Goal: Task Accomplishment & Management: Use online tool/utility

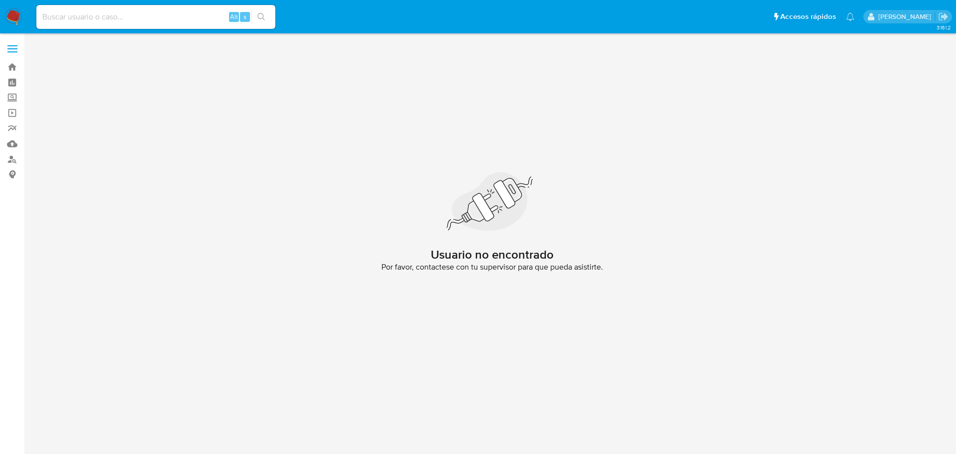
click at [14, 25] on img at bounding box center [13, 16] width 17 height 17
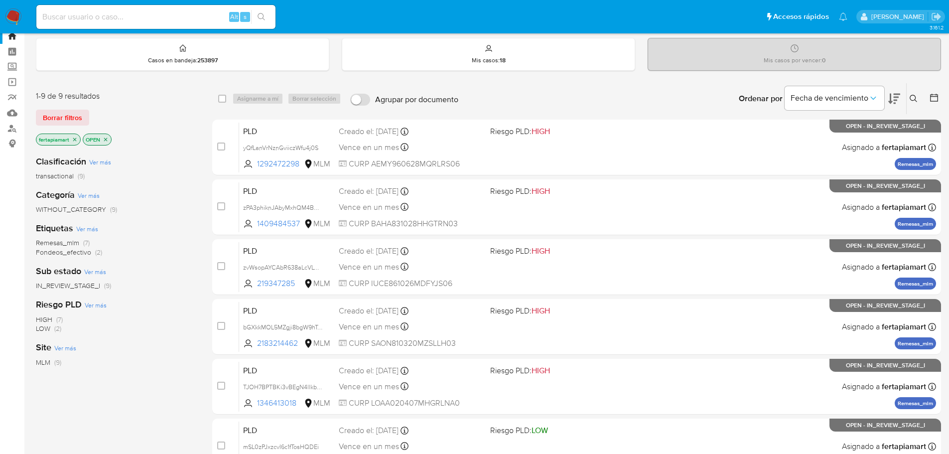
scroll to position [30, 0]
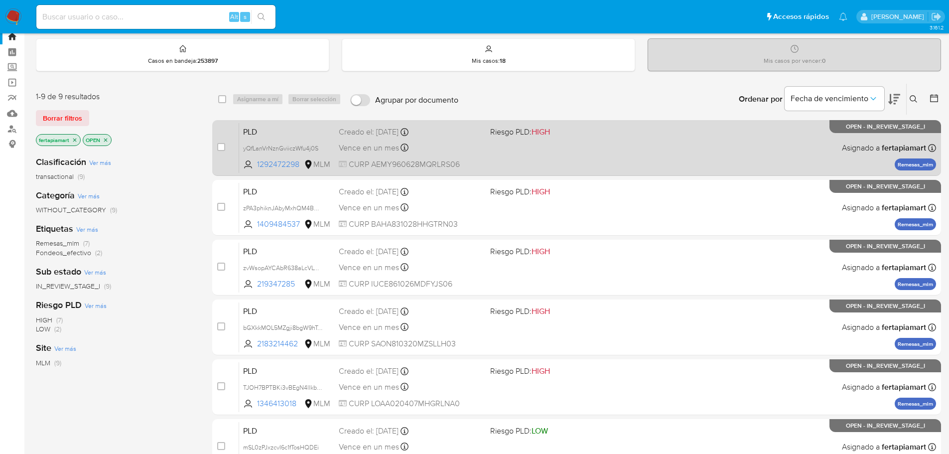
click at [443, 146] on div "Vence en un mes Vence el 11/11/2025 02:15:11" at bounding box center [410, 147] width 143 height 13
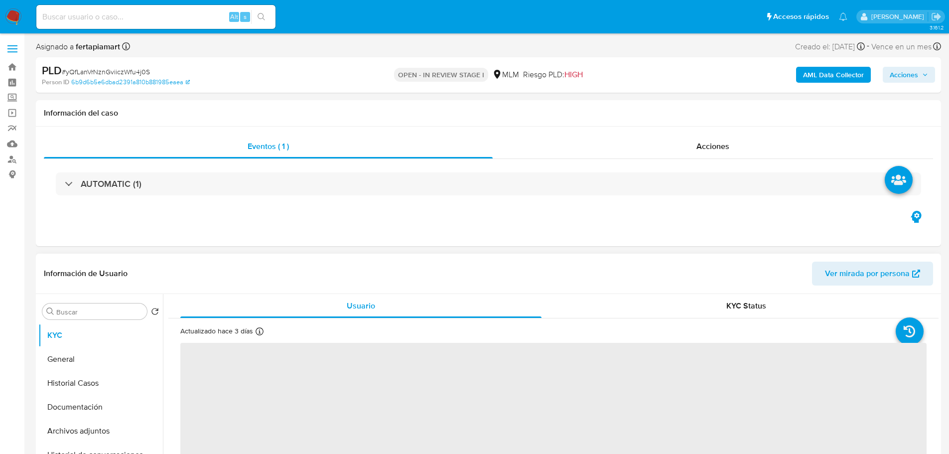
select select "10"
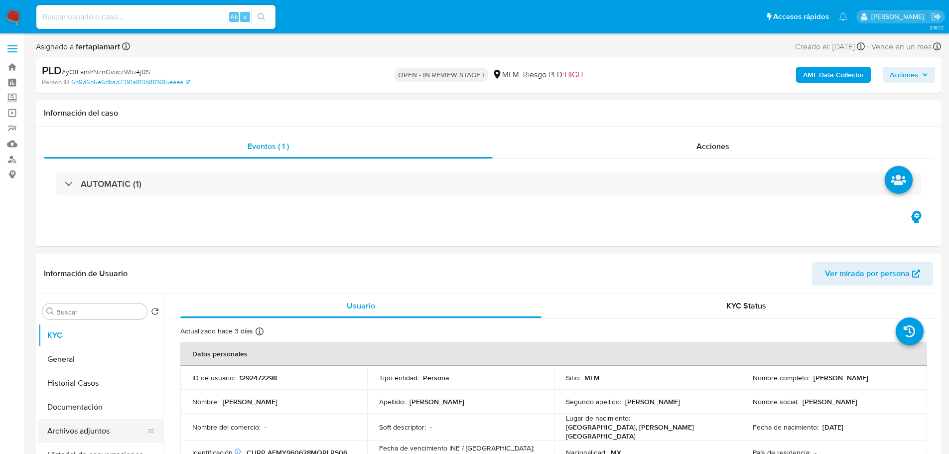
click at [91, 424] on button "Archivos adjuntos" at bounding box center [96, 431] width 117 height 24
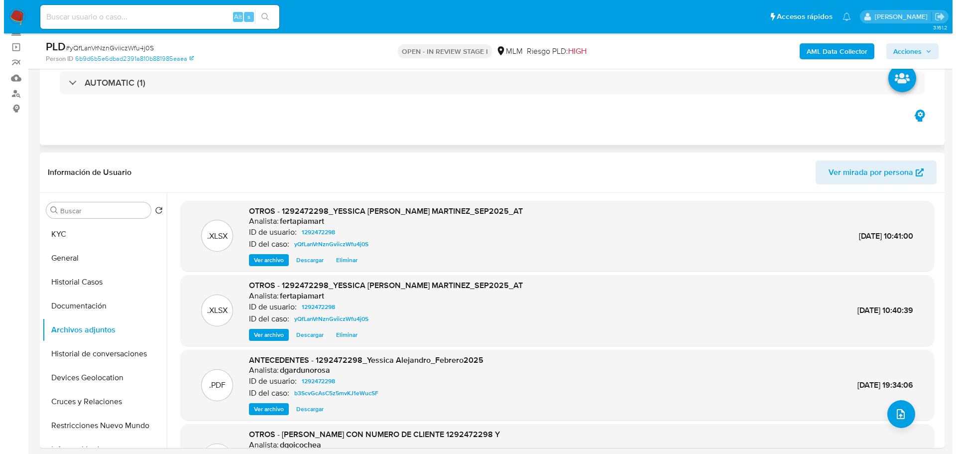
scroll to position [66, 0]
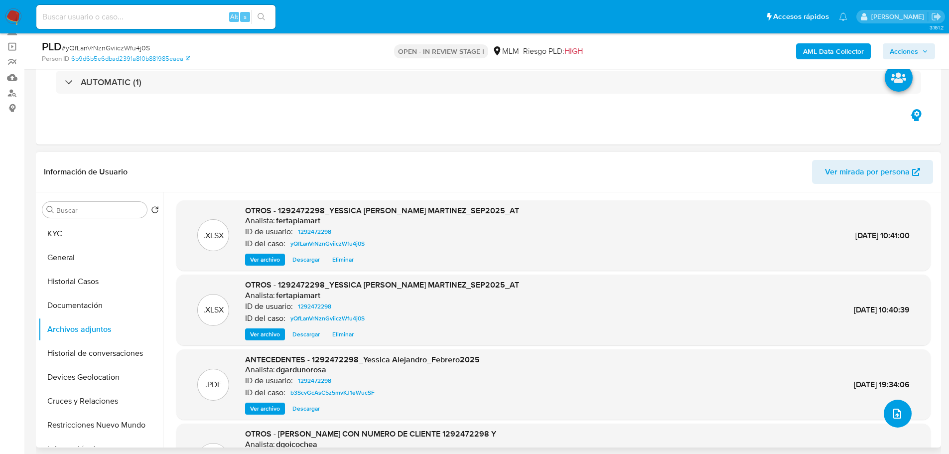
click at [885, 409] on button "upload-file" at bounding box center [898, 413] width 28 height 28
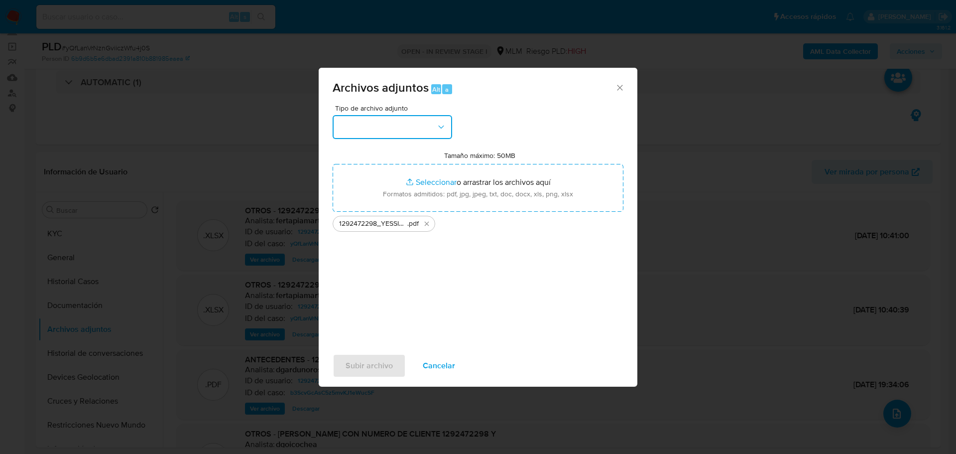
drag, startPoint x: 426, startPoint y: 197, endPoint x: 437, endPoint y: 132, distance: 66.1
click at [437, 132] on button "button" at bounding box center [393, 127] width 120 height 24
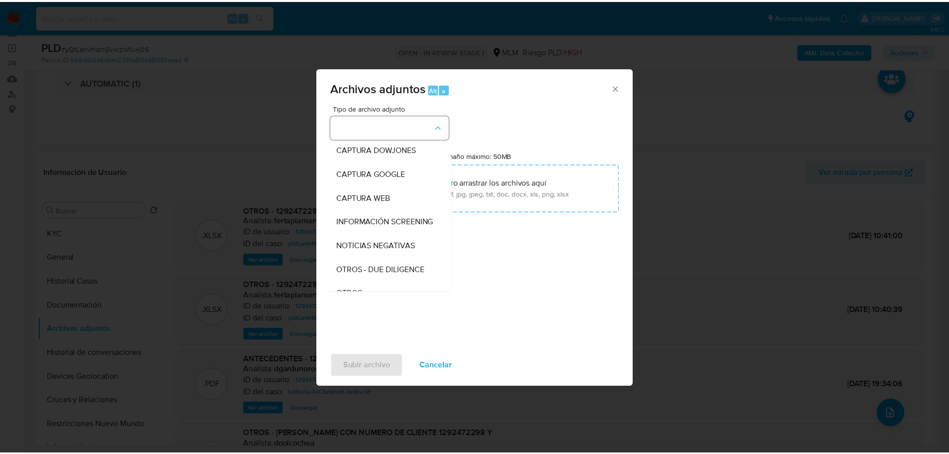
scroll to position [52, 0]
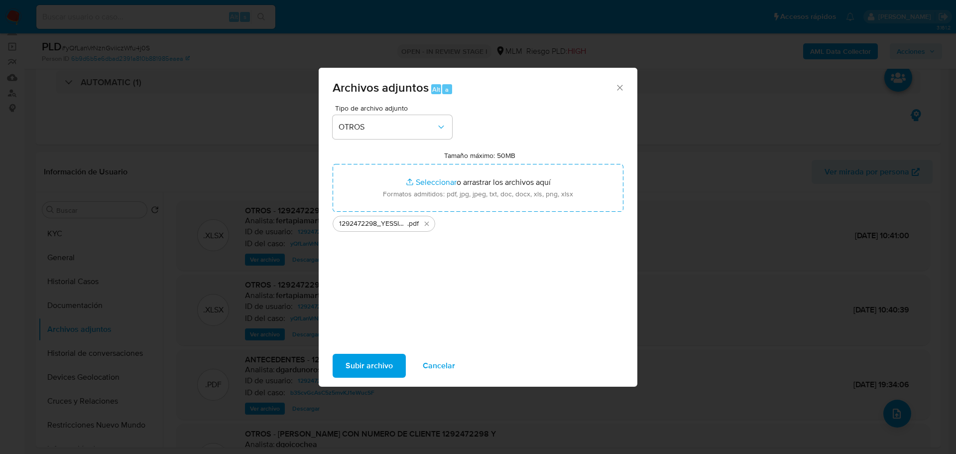
click at [378, 359] on span "Subir archivo" at bounding box center [369, 366] width 47 height 22
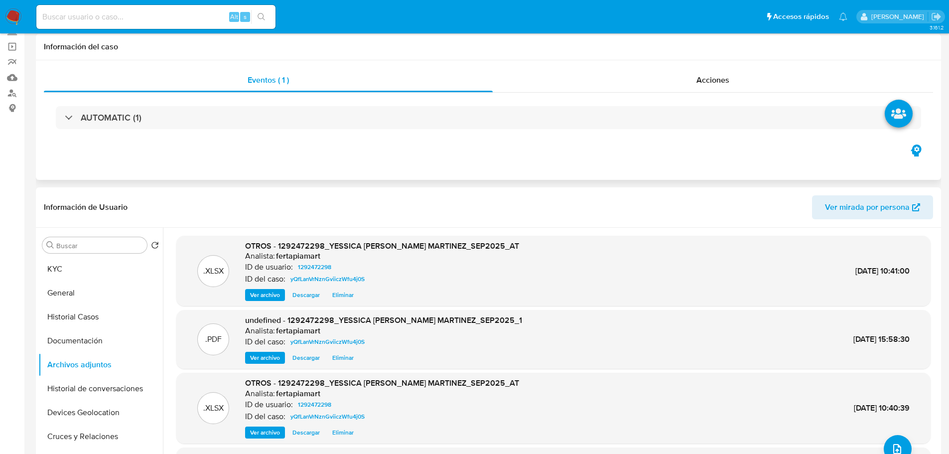
scroll to position [0, 0]
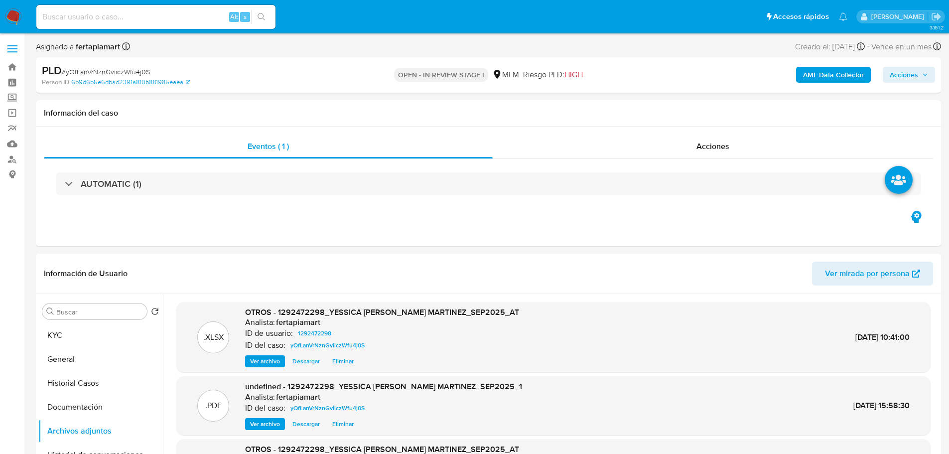
click at [893, 76] on span "Acciones" at bounding box center [904, 75] width 28 height 16
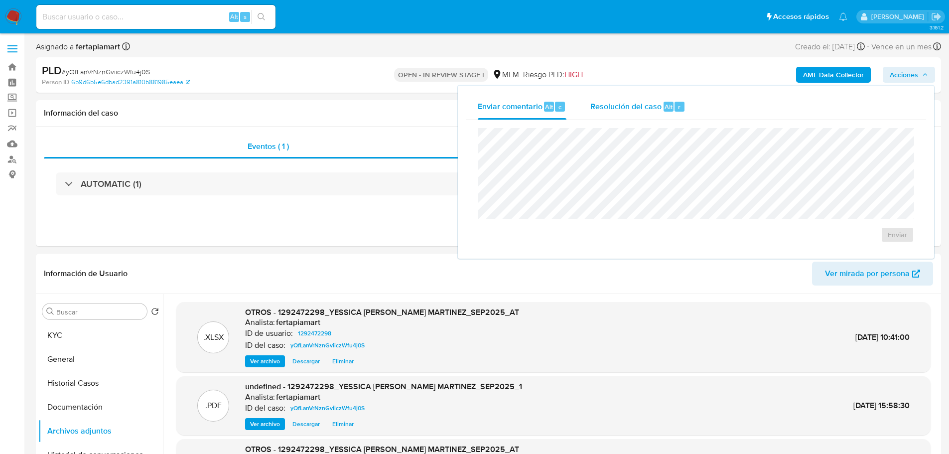
click at [626, 104] on span "Resolución del caso" at bounding box center [625, 106] width 71 height 11
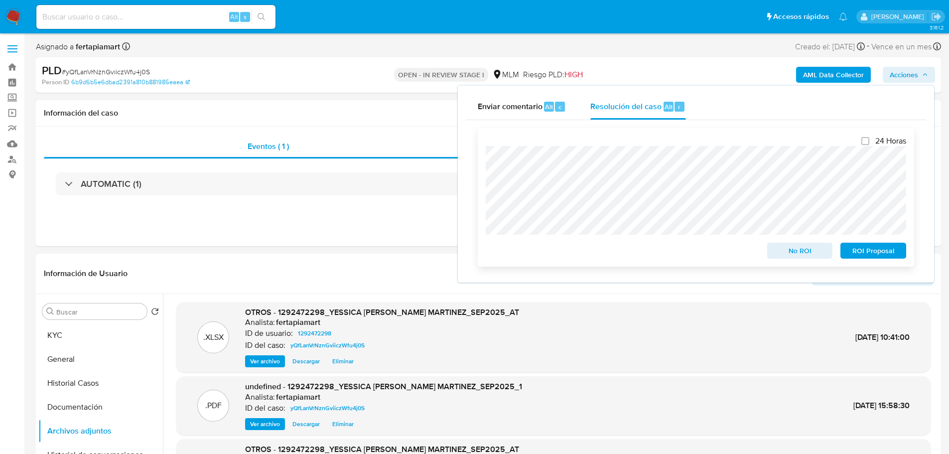
click at [781, 254] on span "No ROI" at bounding box center [800, 251] width 52 height 14
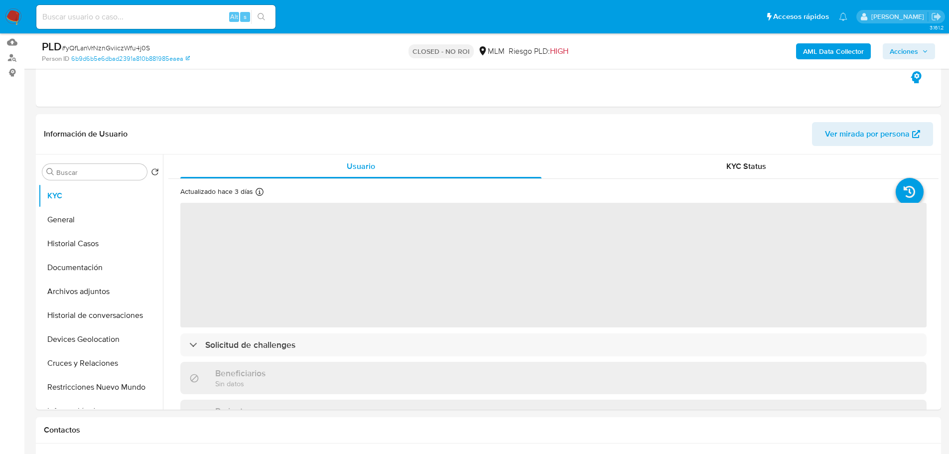
scroll to position [104, 0]
select select "10"
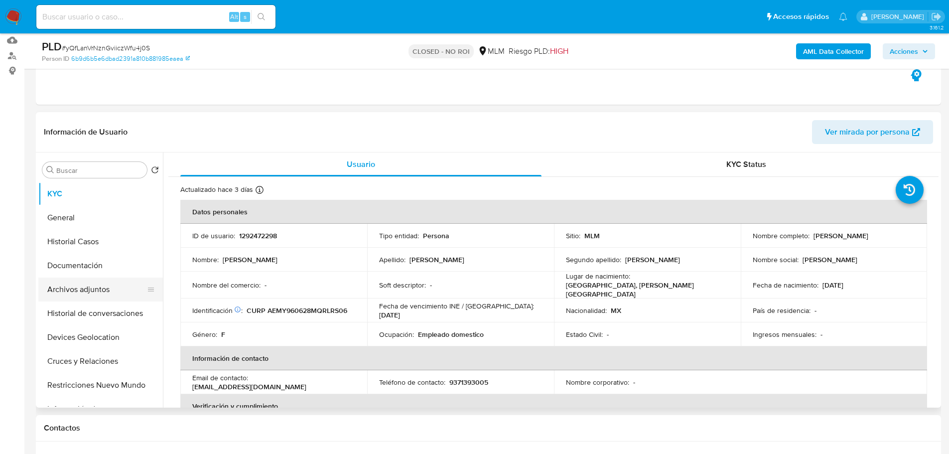
click at [100, 277] on button "Archivos adjuntos" at bounding box center [96, 289] width 117 height 24
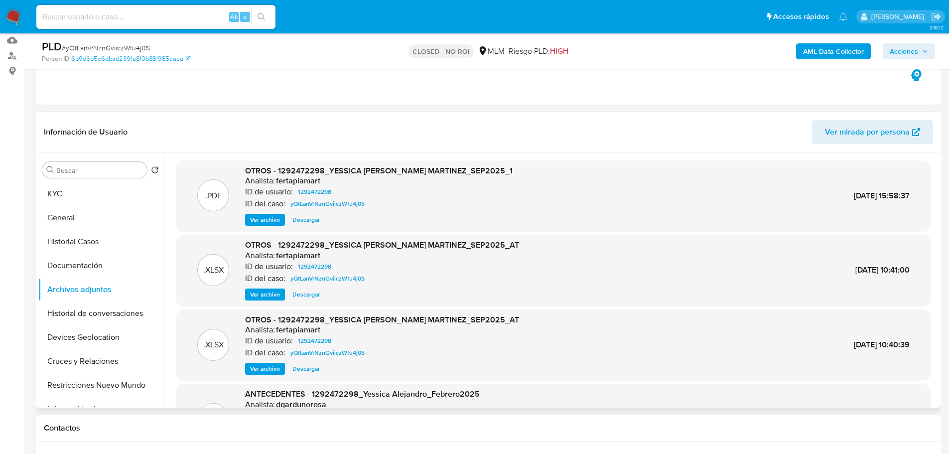
scroll to position [0, 0]
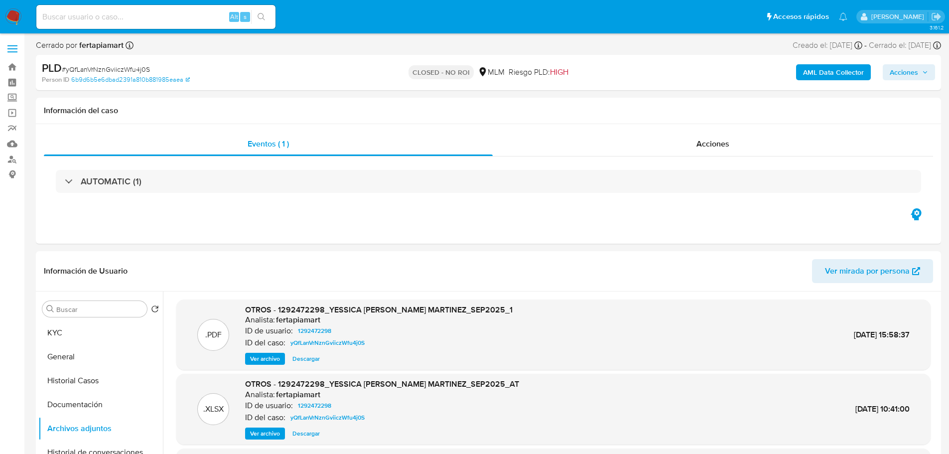
click at [15, 12] on img at bounding box center [13, 16] width 17 height 17
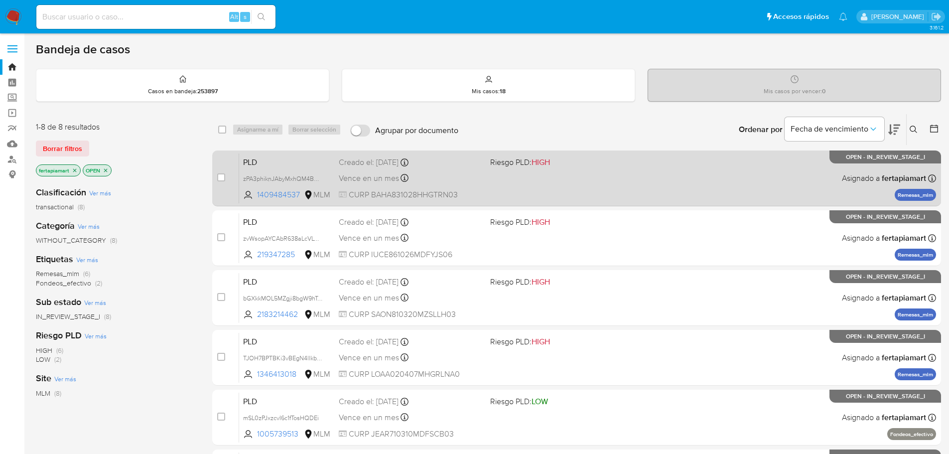
click at [303, 161] on span "PLD" at bounding box center [287, 161] width 88 height 13
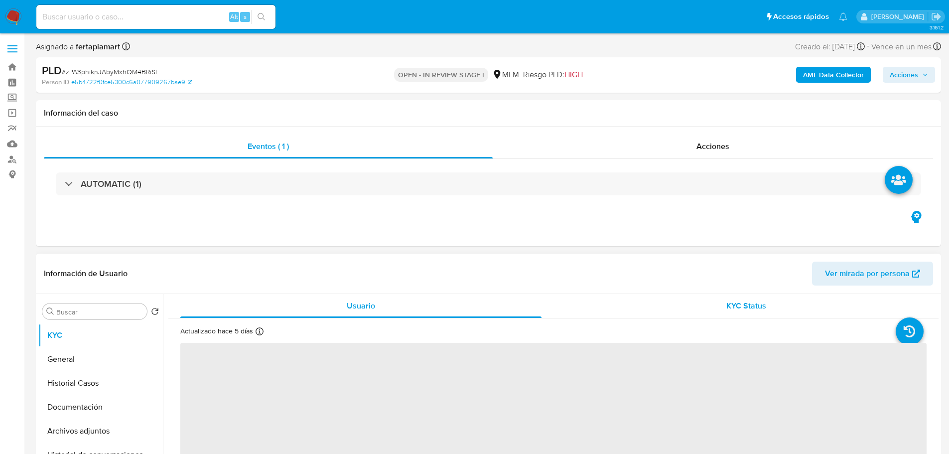
select select "10"
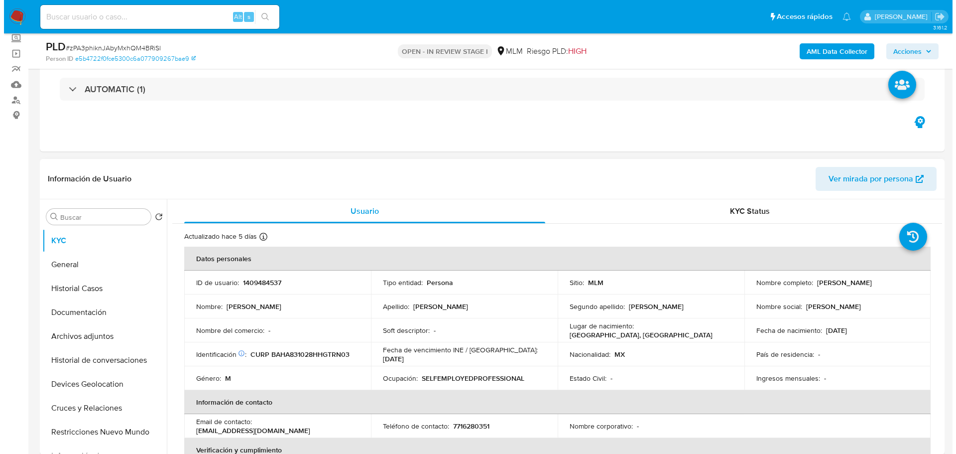
scroll to position [60, 0]
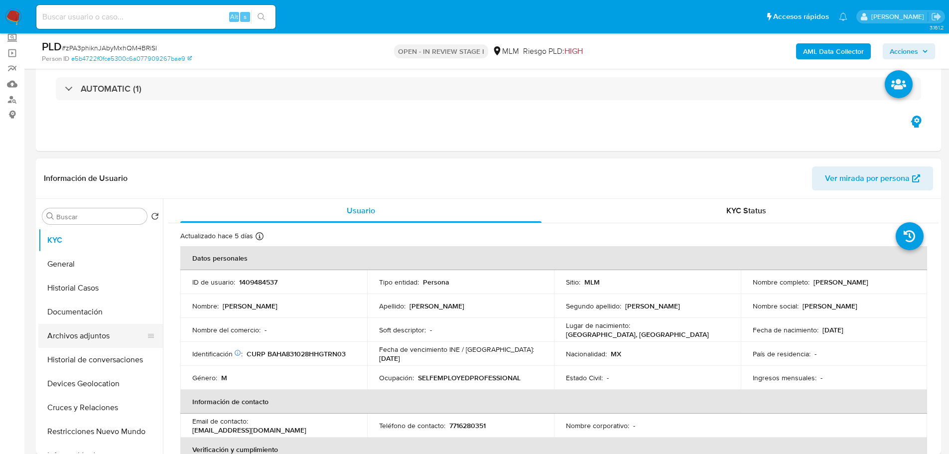
click at [90, 337] on button "Archivos adjuntos" at bounding box center [96, 336] width 117 height 24
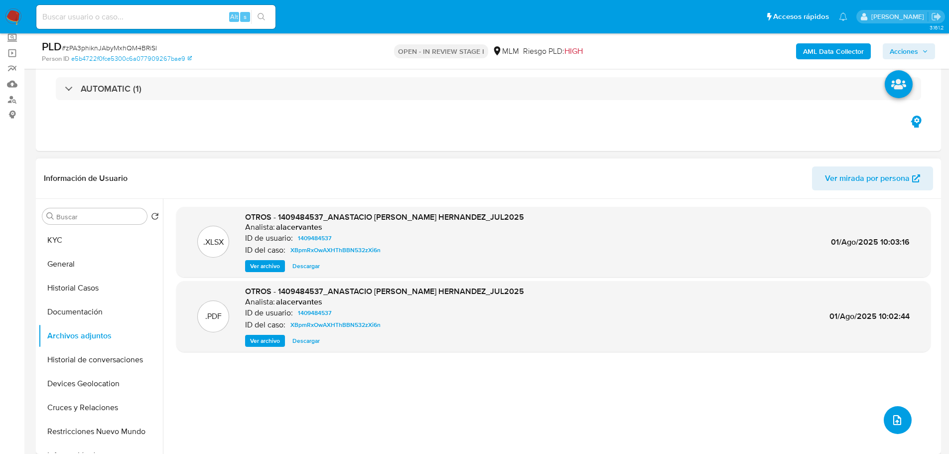
click at [887, 409] on button "upload-file" at bounding box center [898, 420] width 28 height 28
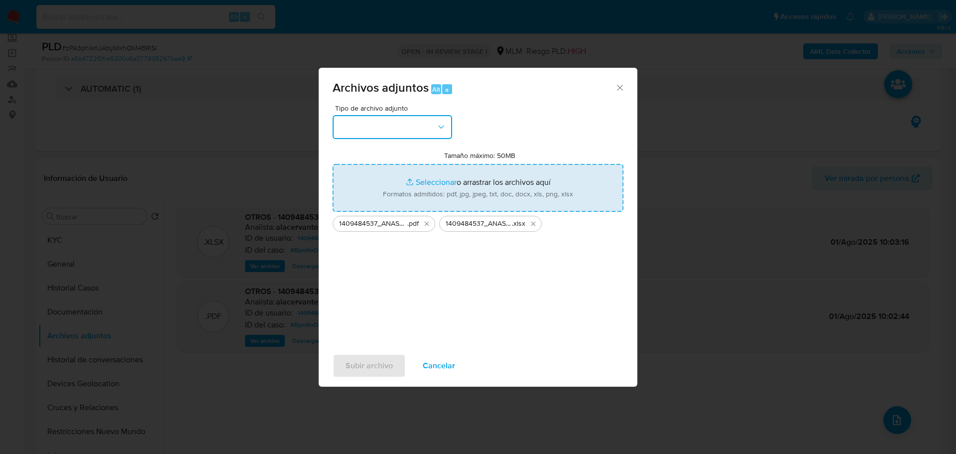
click at [411, 130] on button "button" at bounding box center [393, 127] width 120 height 24
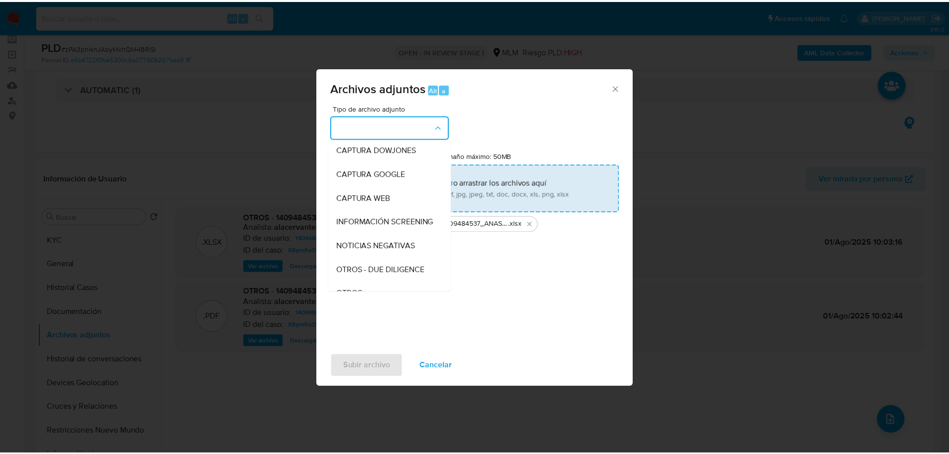
scroll to position [52, 0]
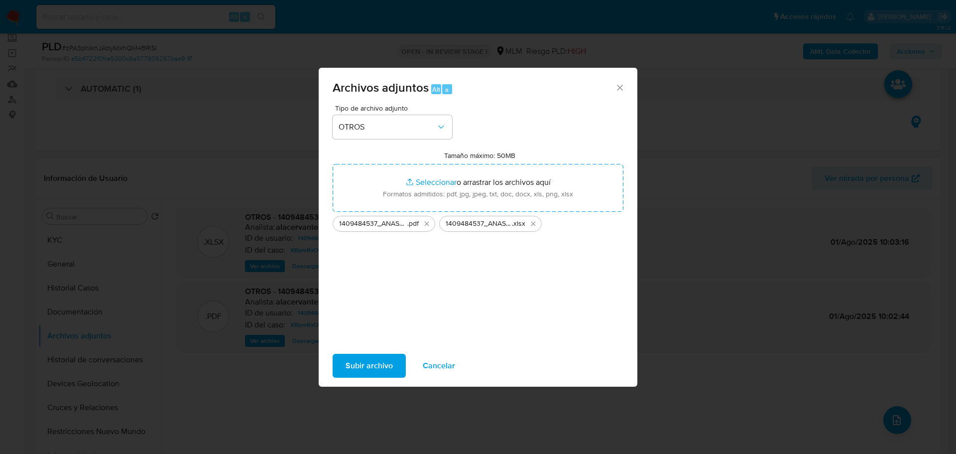
click at [378, 358] on span "Subir archivo" at bounding box center [369, 366] width 47 height 22
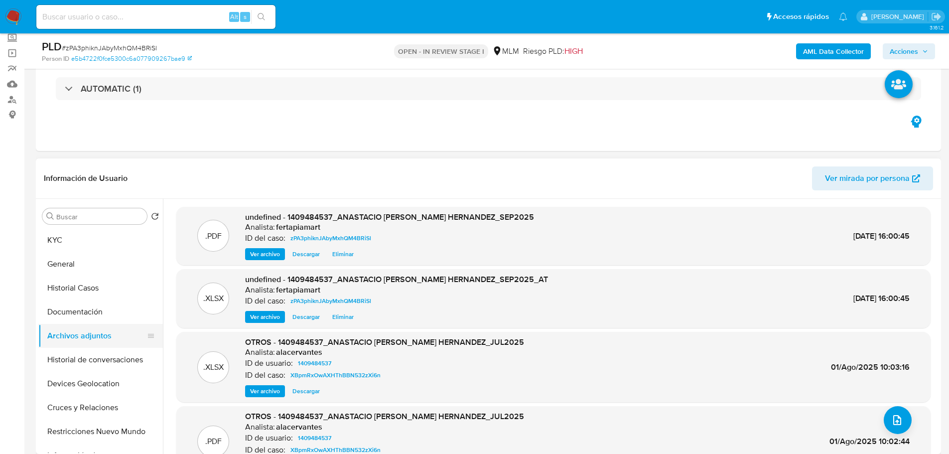
click at [79, 327] on button "Archivos adjuntos" at bounding box center [96, 336] width 117 height 24
click at [79, 318] on button "Documentación" at bounding box center [96, 312] width 117 height 24
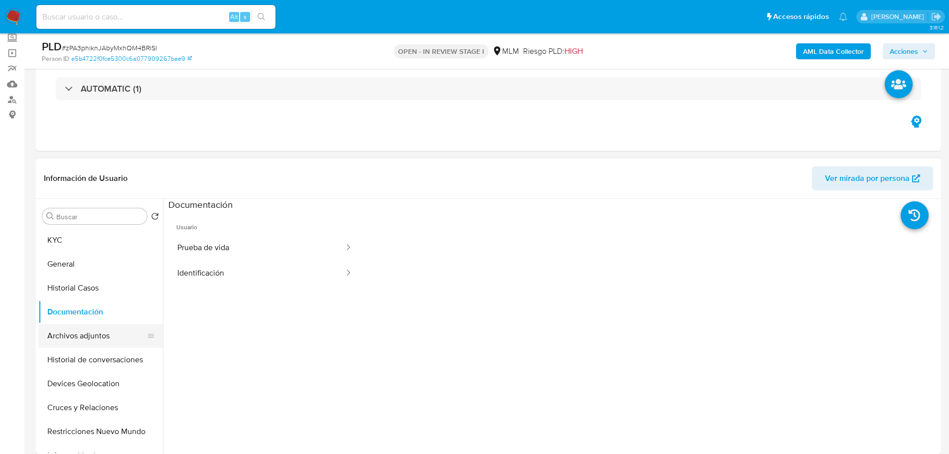
click at [79, 327] on button "Archivos adjuntos" at bounding box center [96, 336] width 117 height 24
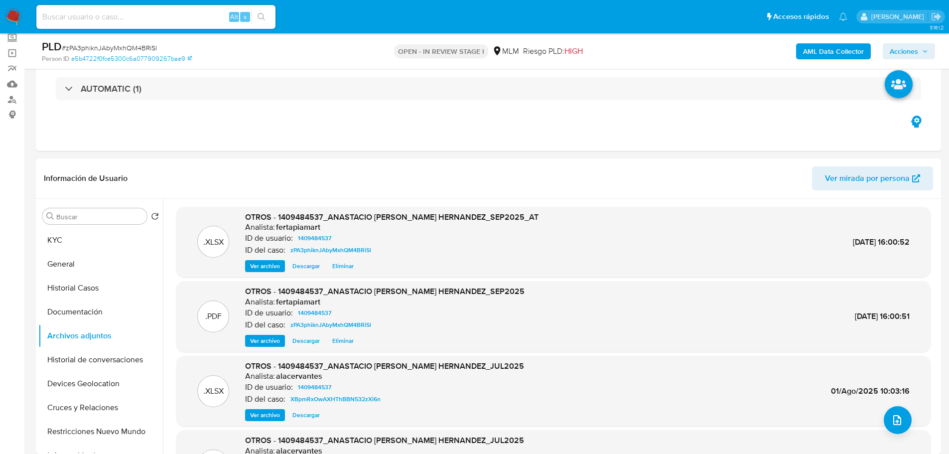
click at [902, 45] on span "Acciones" at bounding box center [904, 51] width 28 height 16
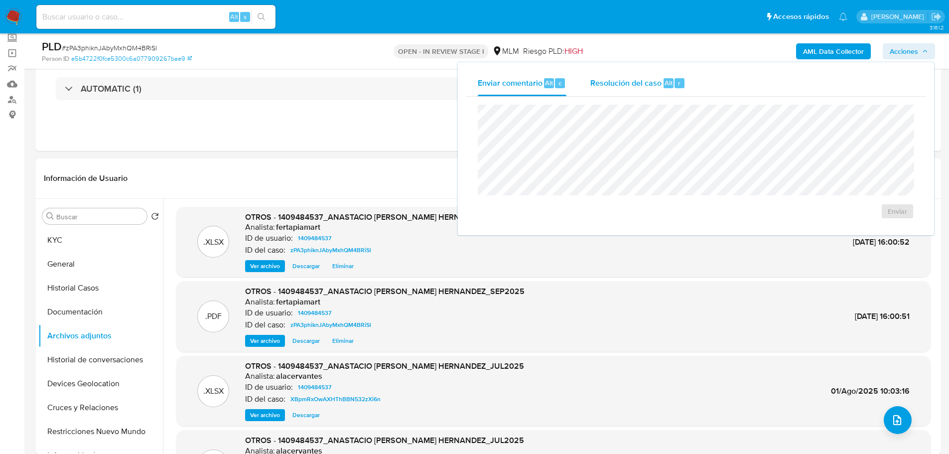
click at [668, 76] on div "Resolución del caso Alt r" at bounding box center [637, 83] width 95 height 26
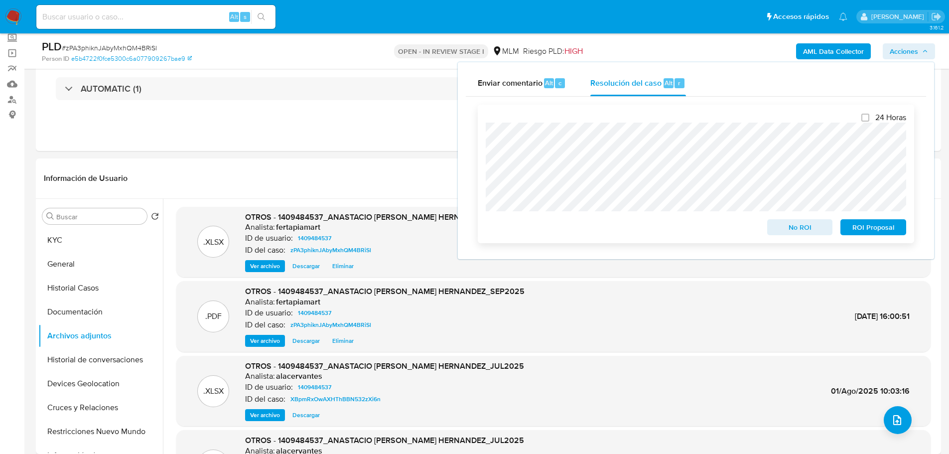
click at [866, 227] on span "ROI Proposal" at bounding box center [873, 227] width 52 height 14
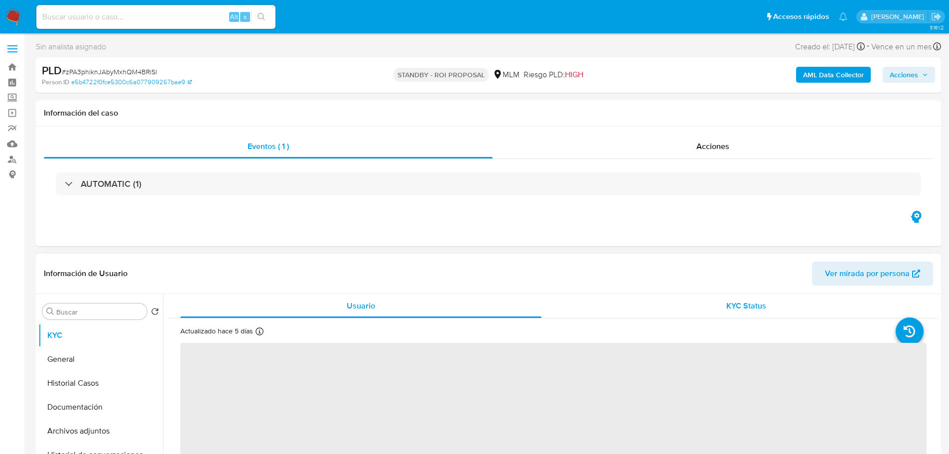
select select "10"
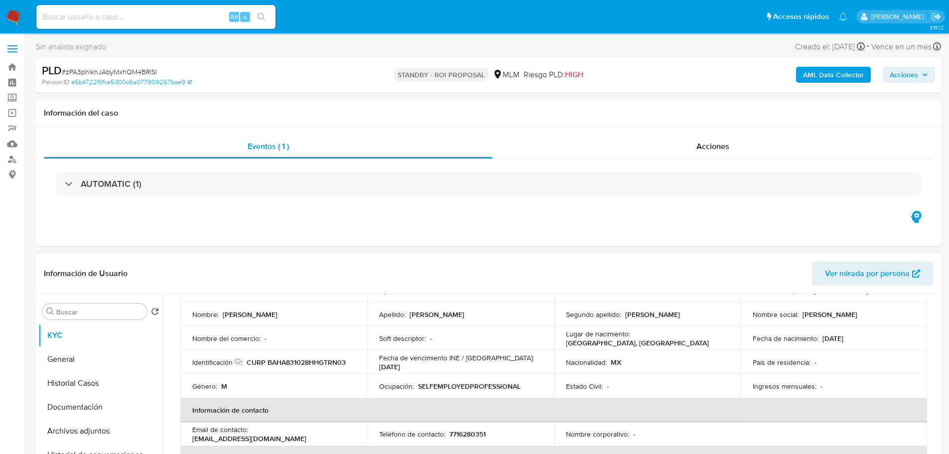
scroll to position [88, 0]
click at [103, 423] on button "Archivos adjuntos" at bounding box center [96, 431] width 117 height 24
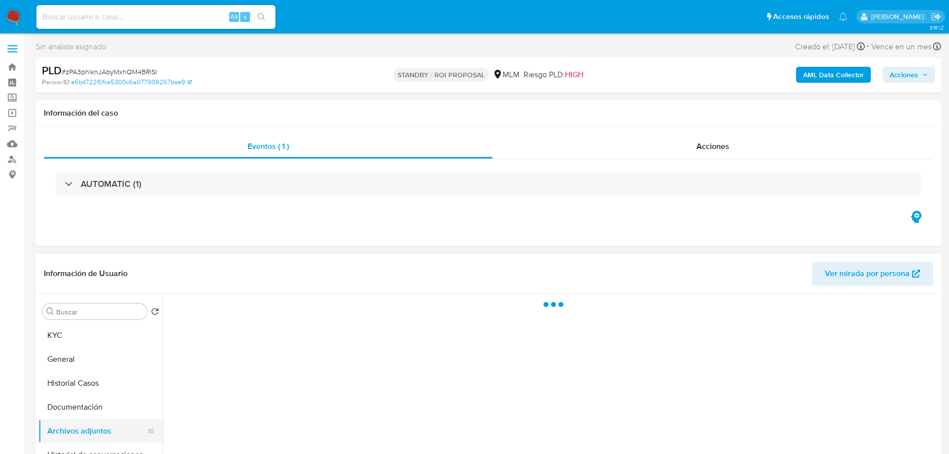
scroll to position [0, 0]
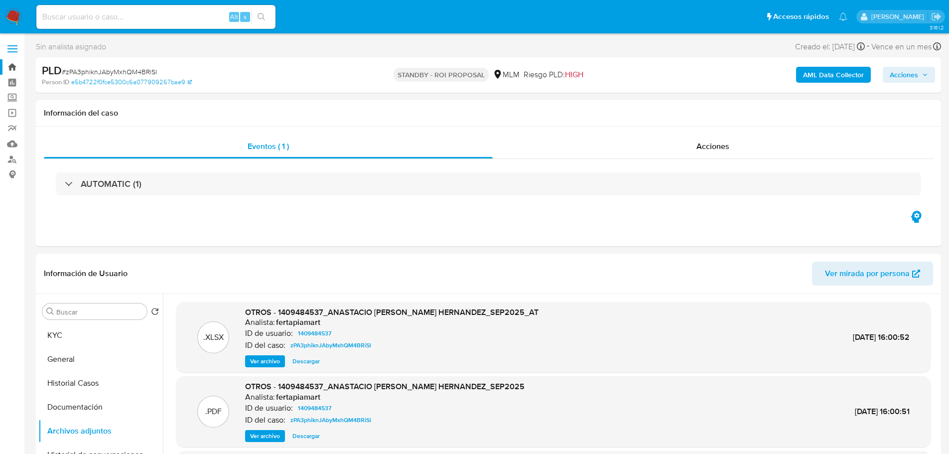
click at [14, 72] on link "Bandeja" at bounding box center [59, 66] width 119 height 15
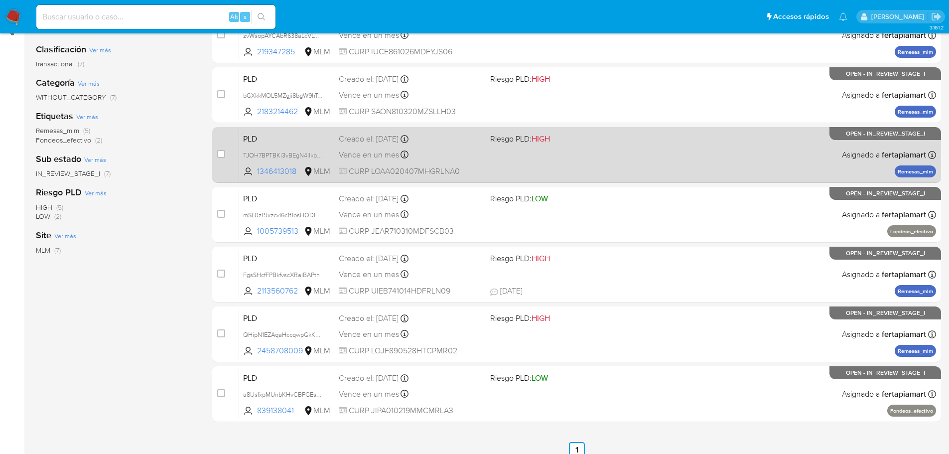
scroll to position [143, 0]
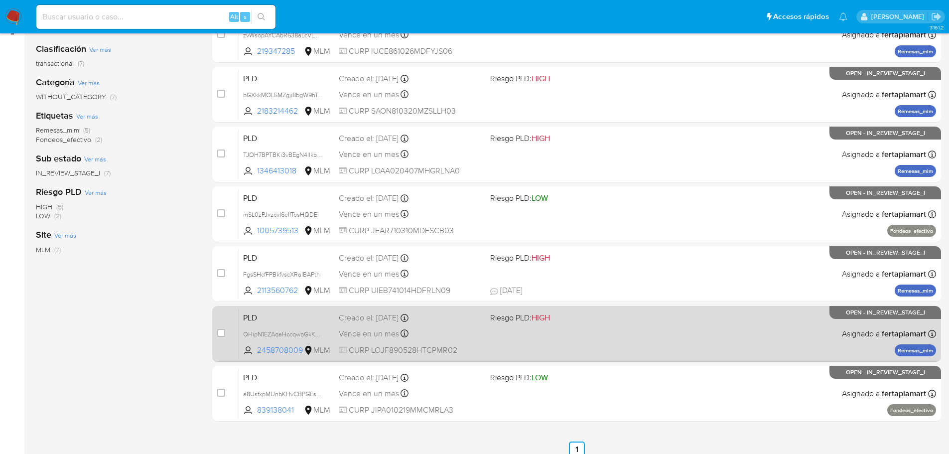
click at [301, 319] on span "PLD" at bounding box center [287, 316] width 88 height 13
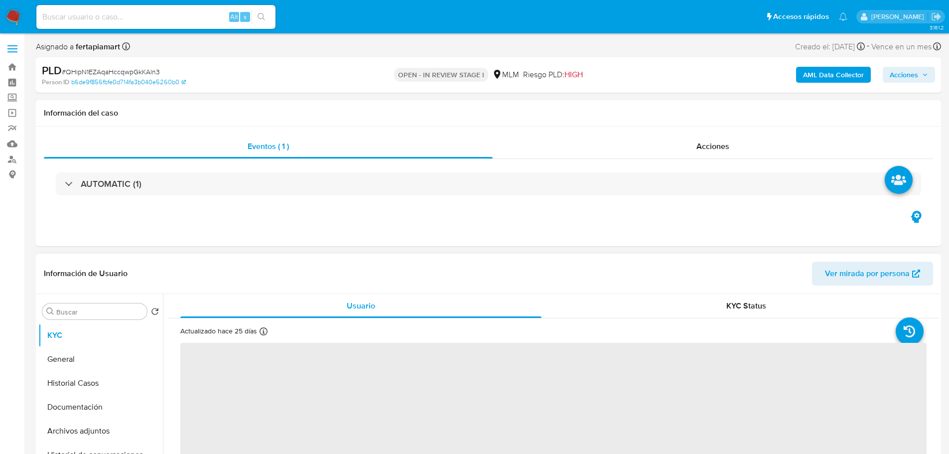
select select "10"
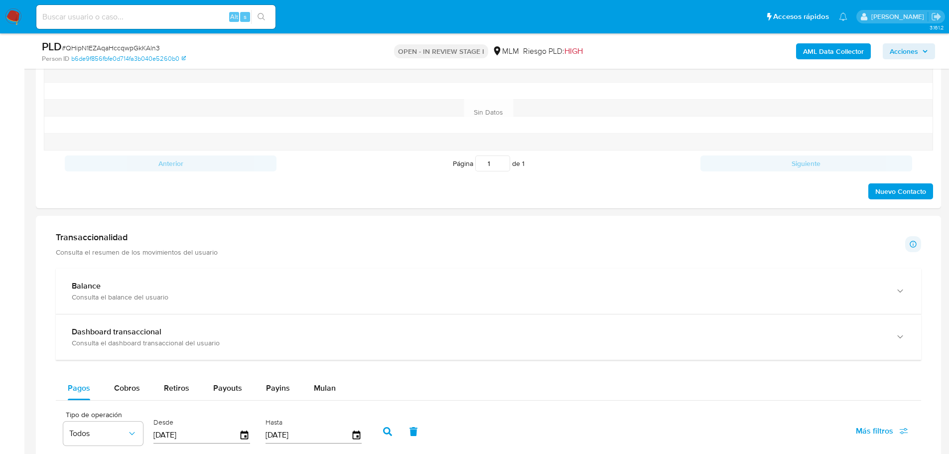
scroll to position [531, 0]
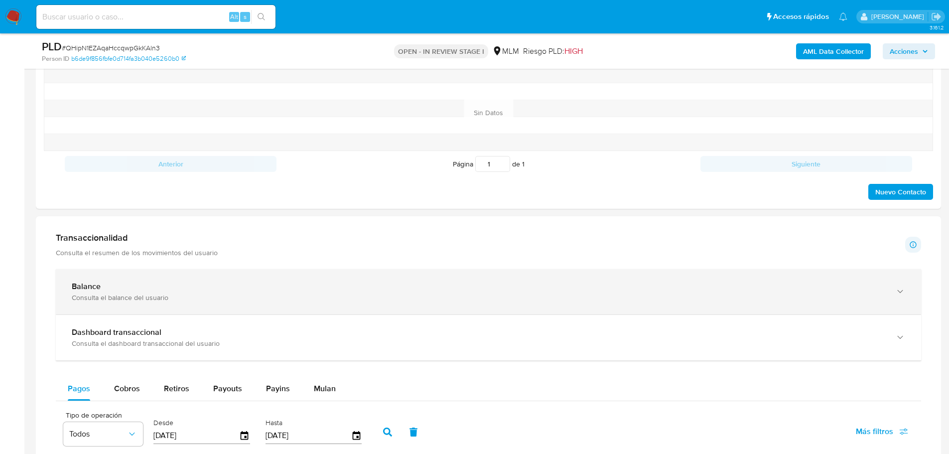
click at [192, 310] on div "Balance Consulta el balance del usuario" at bounding box center [488, 291] width 865 height 45
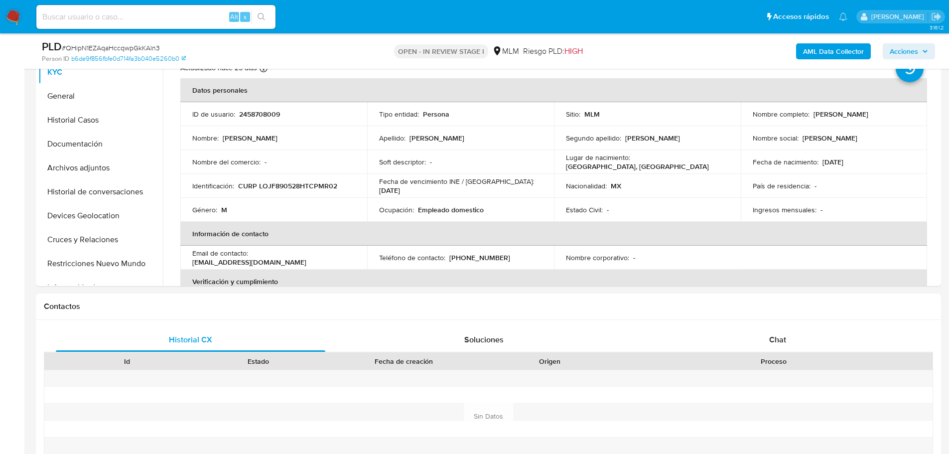
scroll to position [223, 0]
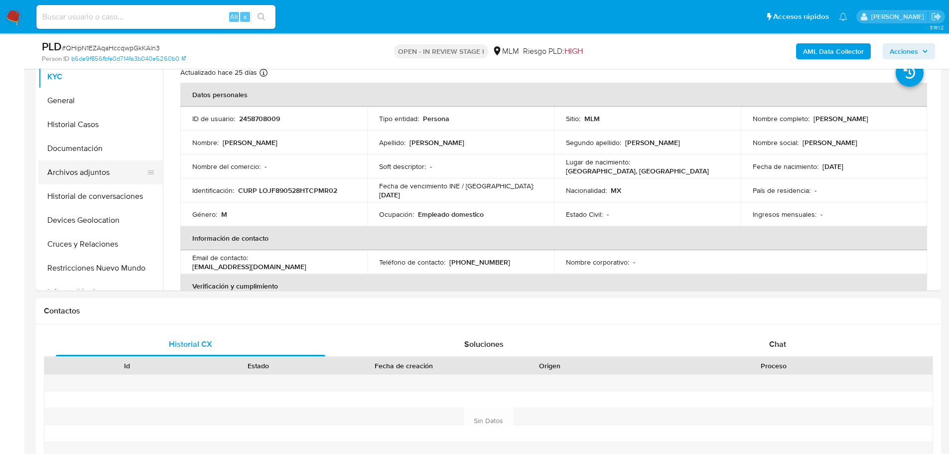
click at [76, 173] on button "Archivos adjuntos" at bounding box center [96, 172] width 117 height 24
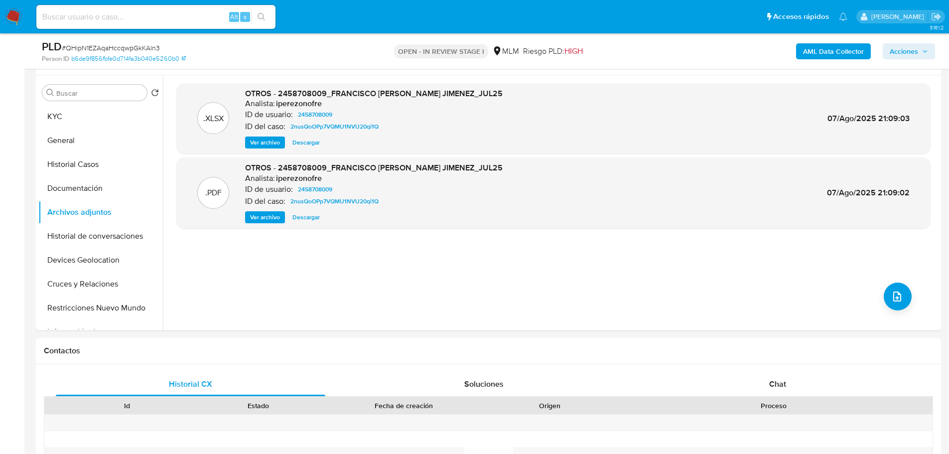
scroll to position [183, 0]
click at [79, 162] on button "Historial Casos" at bounding box center [96, 165] width 117 height 24
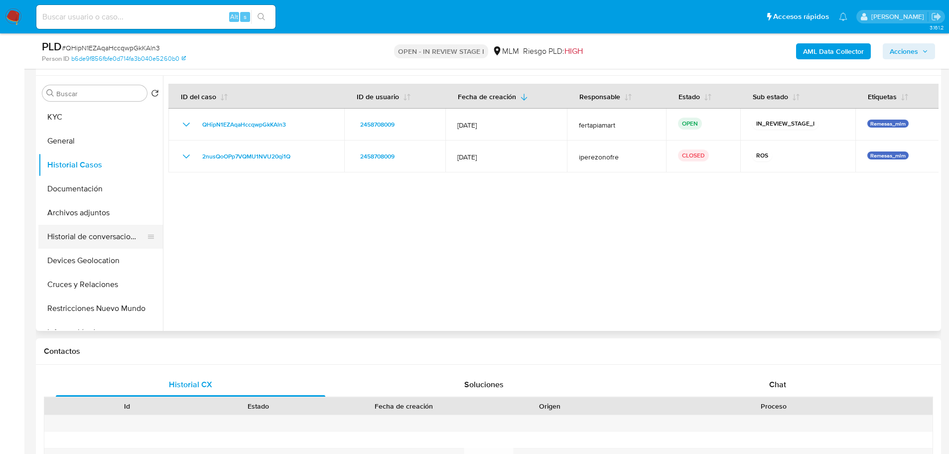
click at [86, 229] on button "Historial de conversaciones" at bounding box center [96, 237] width 117 height 24
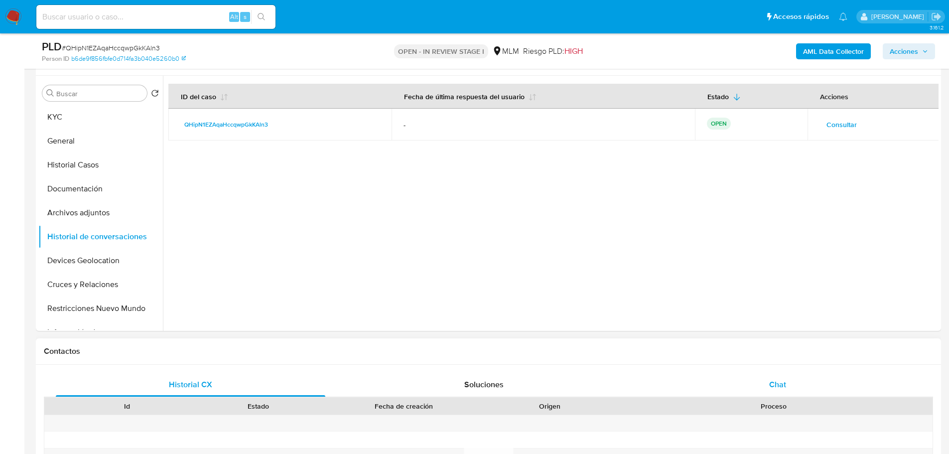
click at [771, 388] on span "Chat" at bounding box center [777, 384] width 17 height 11
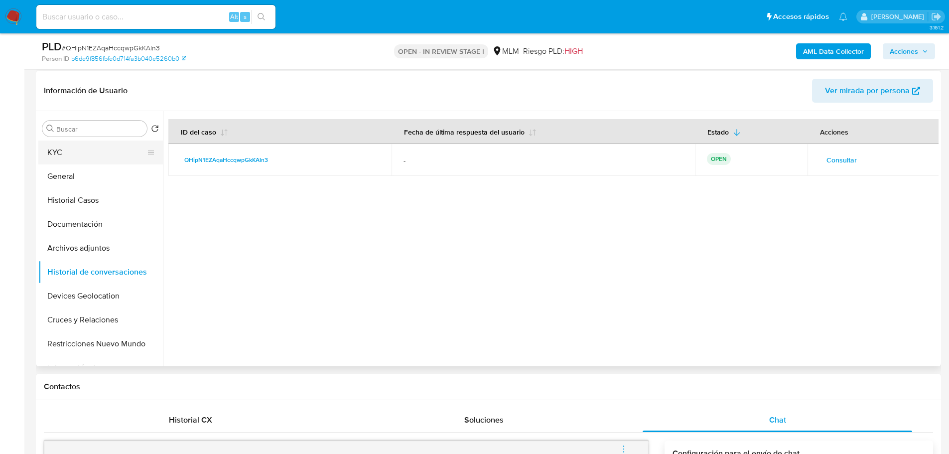
scroll to position [147, 0]
click at [80, 150] on button "KYC" at bounding box center [96, 153] width 117 height 24
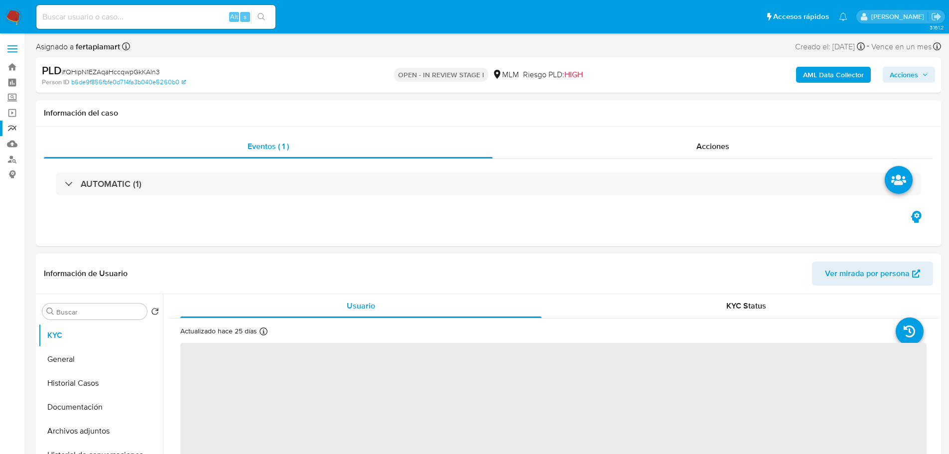
select select "10"
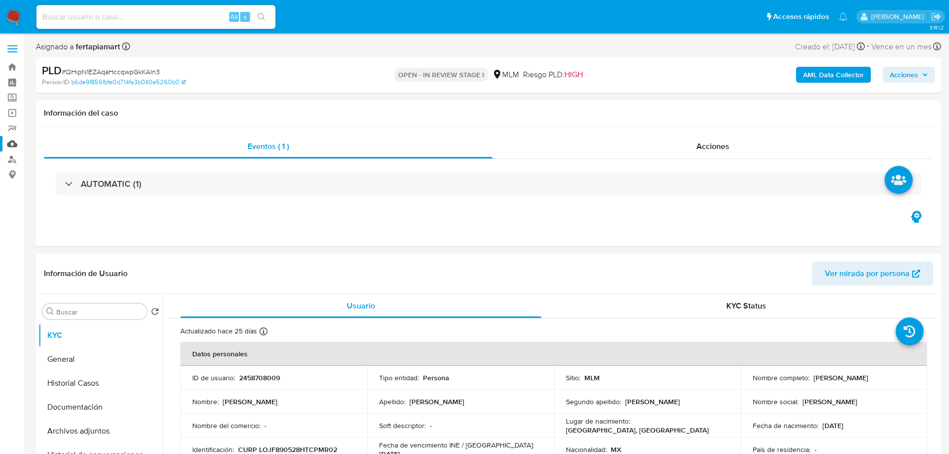
click at [13, 144] on link "Mulan" at bounding box center [59, 143] width 119 height 15
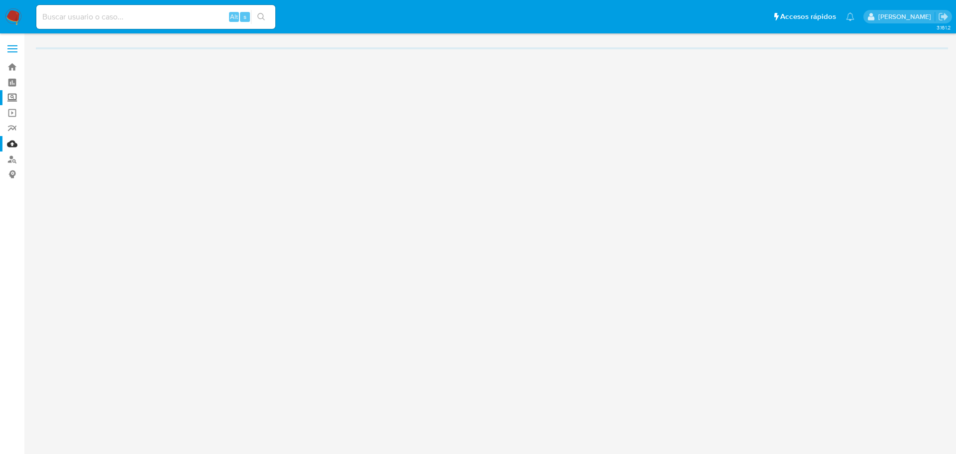
click at [14, 103] on label "Screening" at bounding box center [59, 97] width 119 height 15
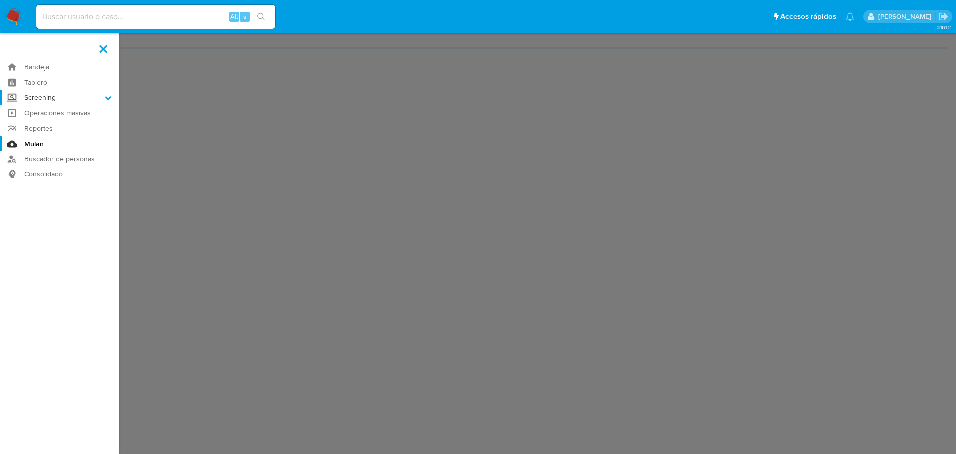
click at [0, 0] on input "Screening" at bounding box center [0, 0] width 0 height 0
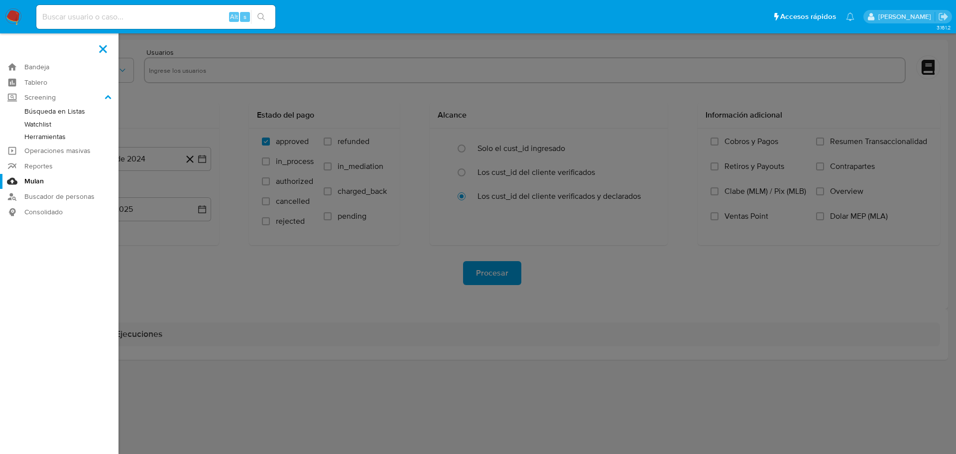
click at [56, 135] on link "Herramientas" at bounding box center [59, 136] width 119 height 12
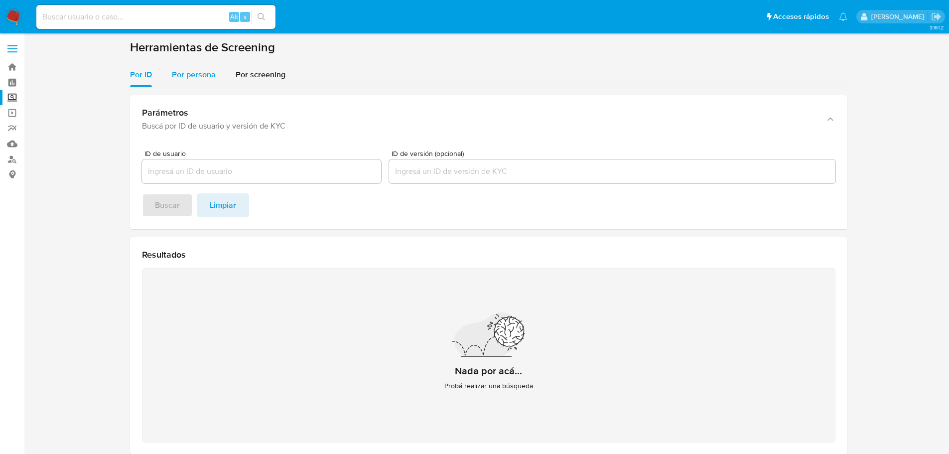
click at [201, 72] on span "Por persona" at bounding box center [194, 74] width 44 height 11
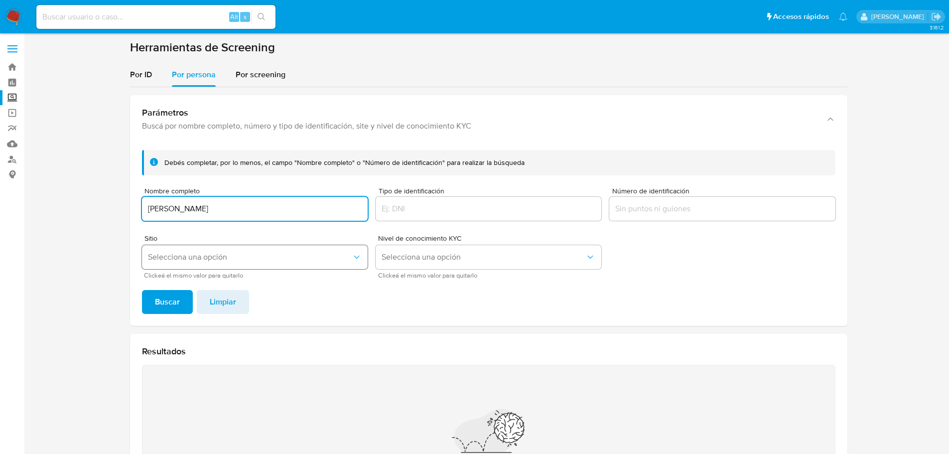
type input "LORENZA JIMENEZ JIMENEZ"
click at [241, 253] on span "Selecciona una opción" at bounding box center [250, 257] width 204 height 10
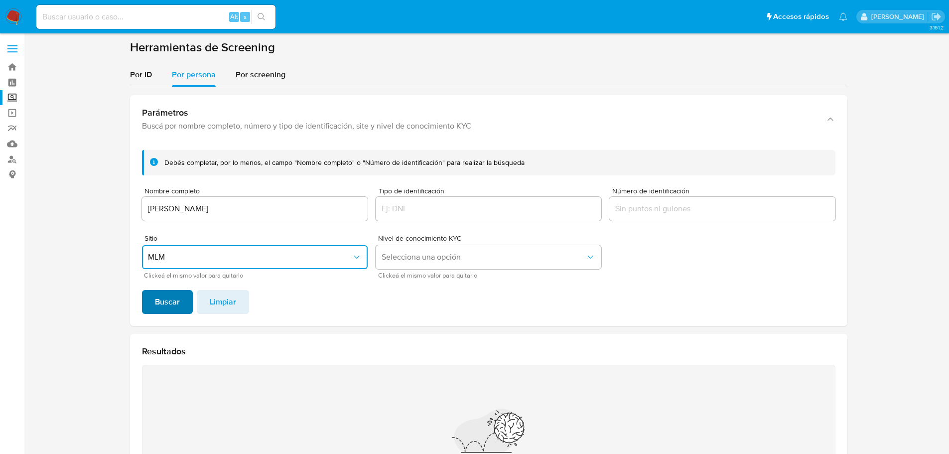
click at [174, 301] on span "Buscar" at bounding box center [167, 302] width 25 height 22
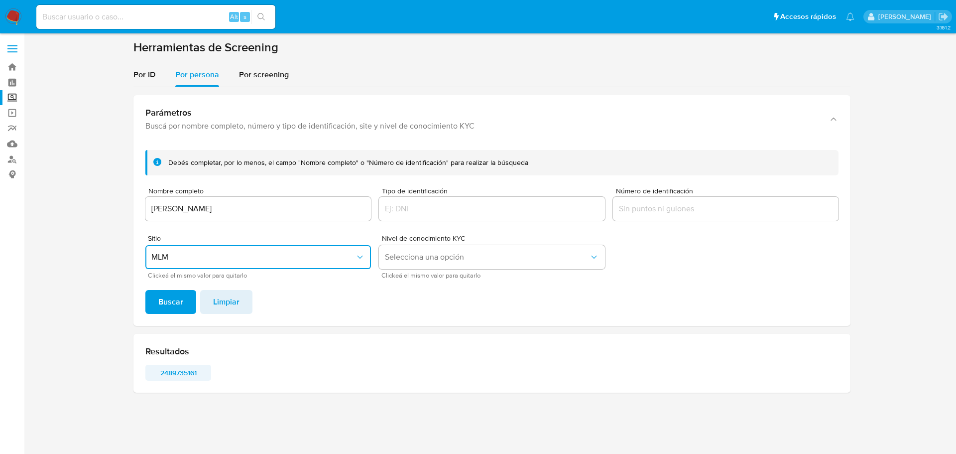
click at [175, 368] on span "2489735161" at bounding box center [178, 373] width 52 height 14
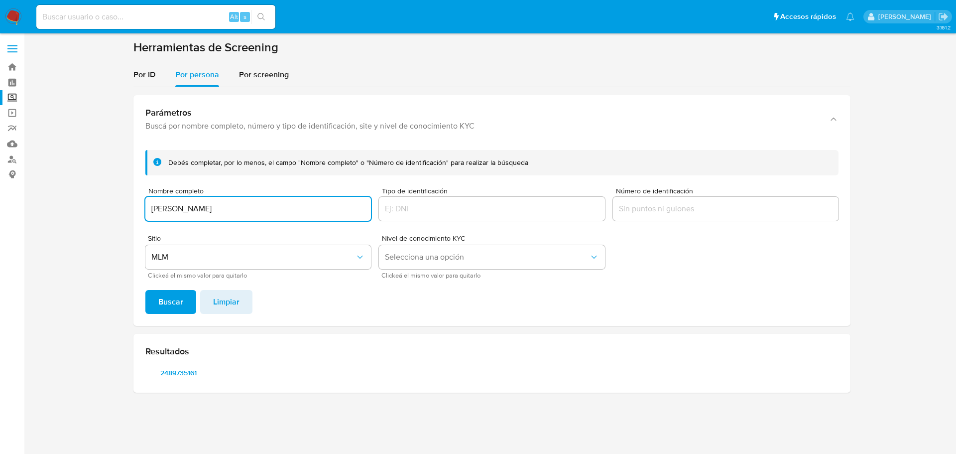
drag, startPoint x: 256, startPoint y: 211, endPoint x: 104, endPoint y: 209, distance: 152.9
click at [104, 209] on section at bounding box center [492, 220] width 912 height 361
click at [145, 290] on button "Buscar" at bounding box center [170, 302] width 51 height 24
click at [178, 372] on span "2548949506" at bounding box center [178, 373] width 52 height 14
drag, startPoint x: 272, startPoint y: 212, endPoint x: 33, endPoint y: 206, distance: 239.1
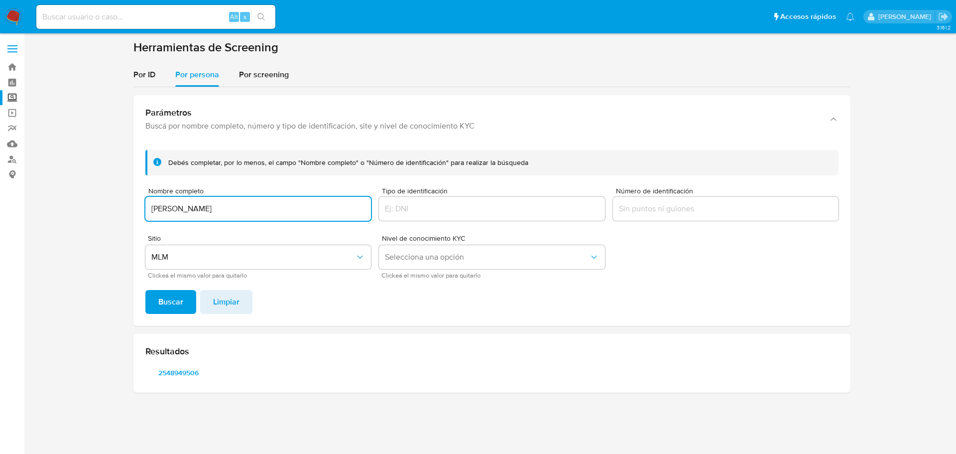
click at [33, 206] on main "3.161.2" at bounding box center [478, 227] width 956 height 454
type input "MARIA ELIZABETH VIVAS BELTRAN"
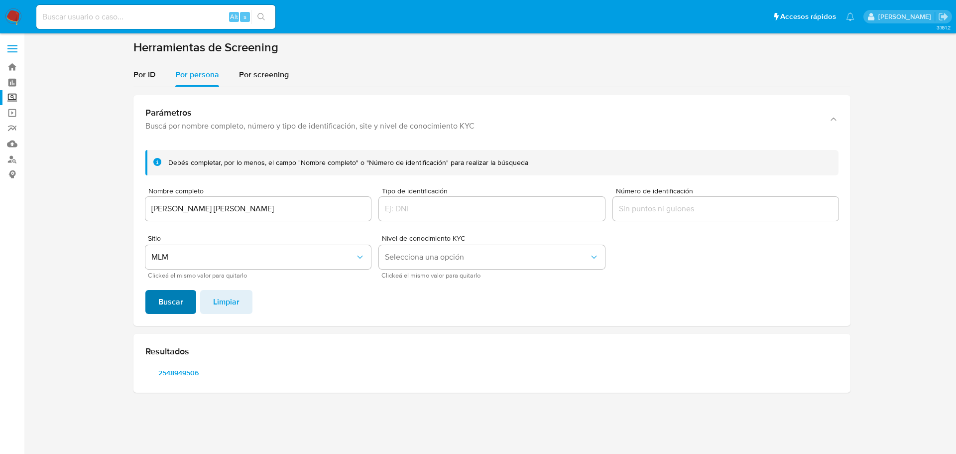
click at [167, 307] on span "Buscar" at bounding box center [170, 302] width 25 height 22
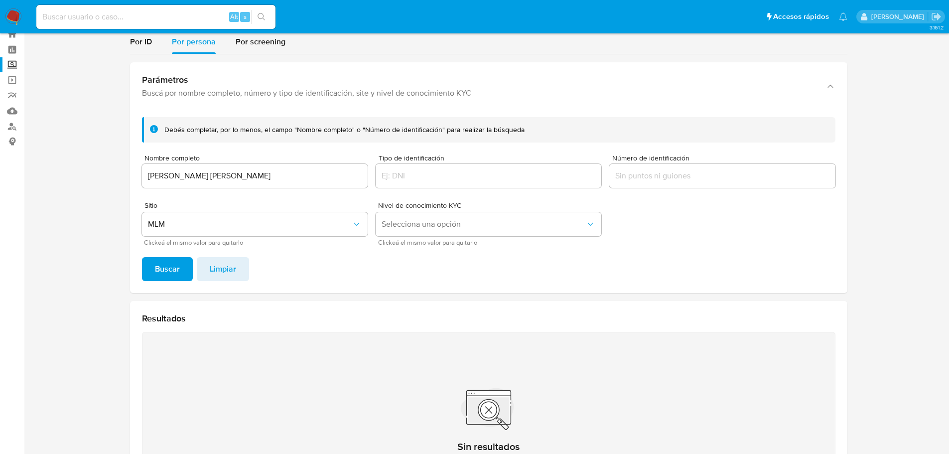
scroll to position [33, 0]
click at [11, 9] on img at bounding box center [13, 16] width 17 height 17
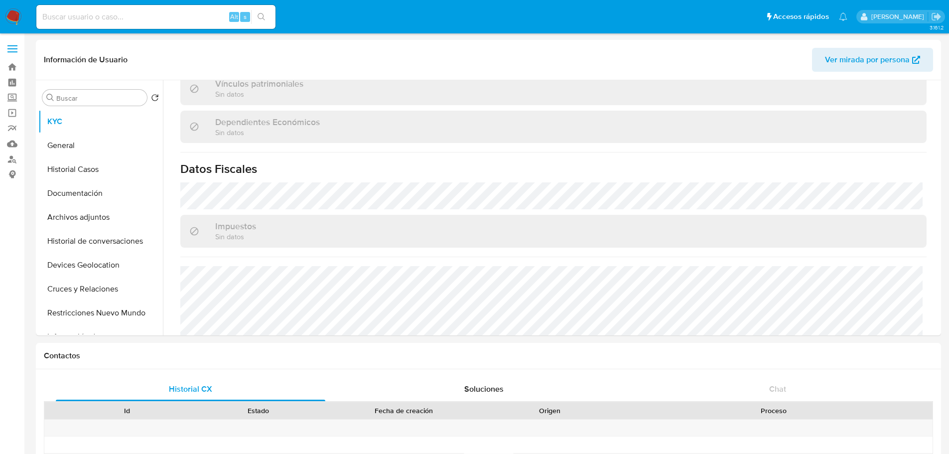
scroll to position [389, 0]
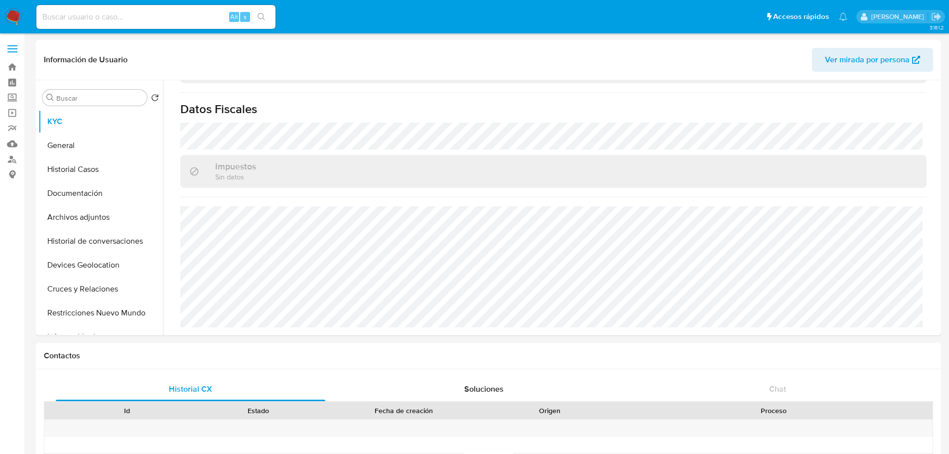
select select "10"
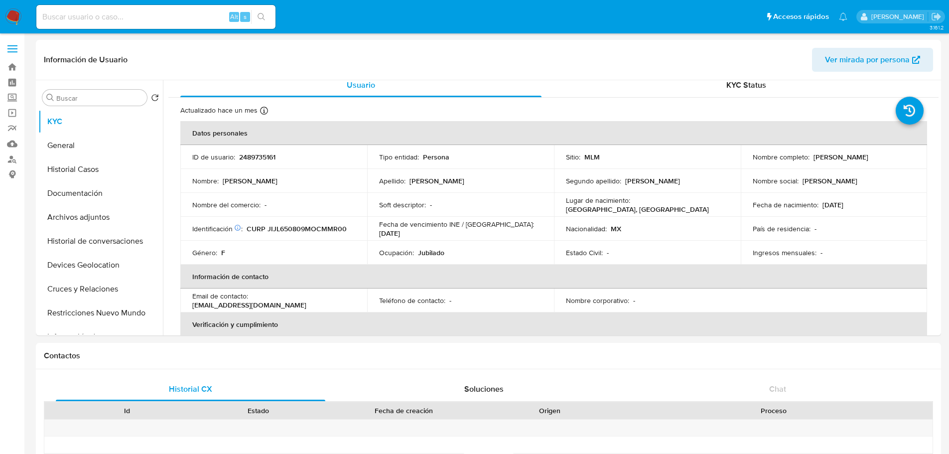
scroll to position [0, 0]
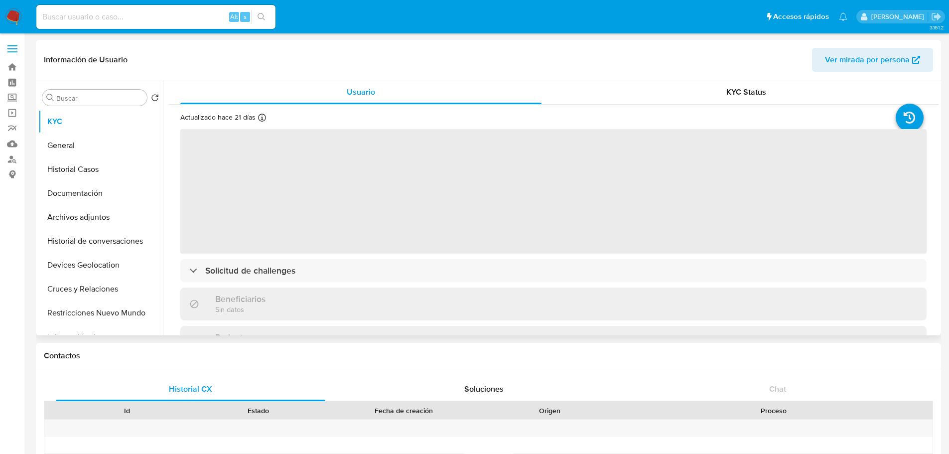
select select "10"
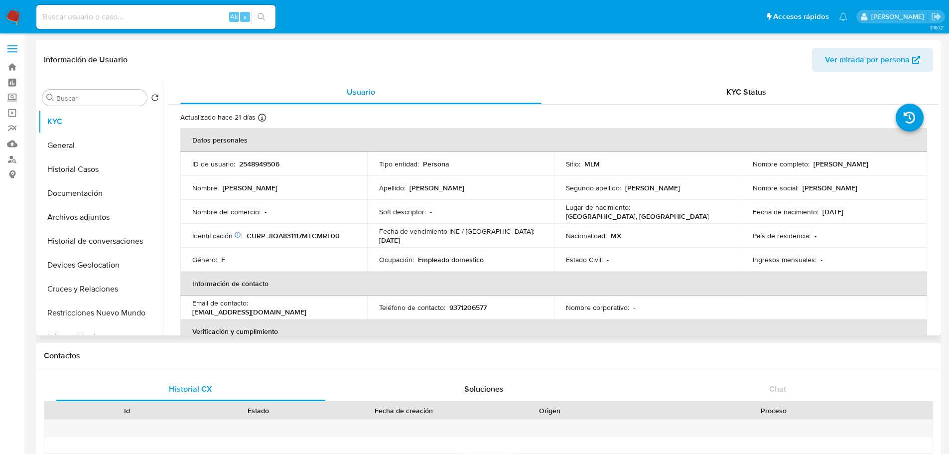
click at [267, 165] on p "2548949506" at bounding box center [259, 163] width 40 height 9
copy p "2548949506"
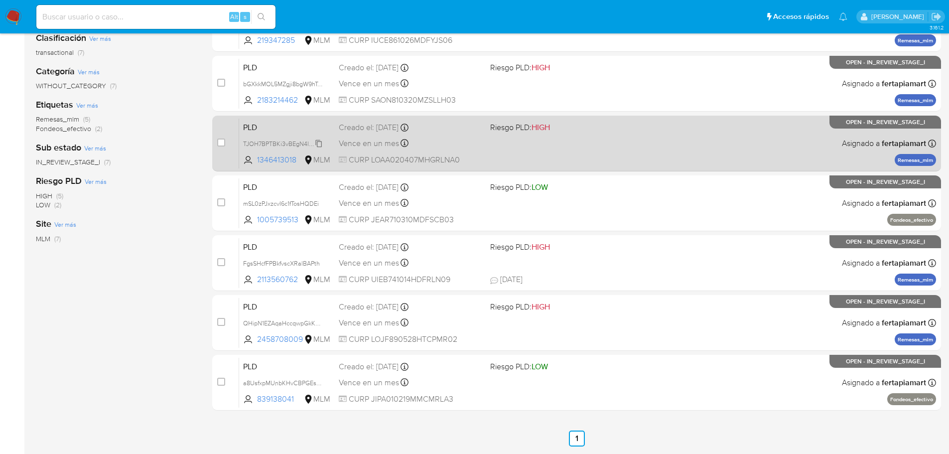
scroll to position [155, 0]
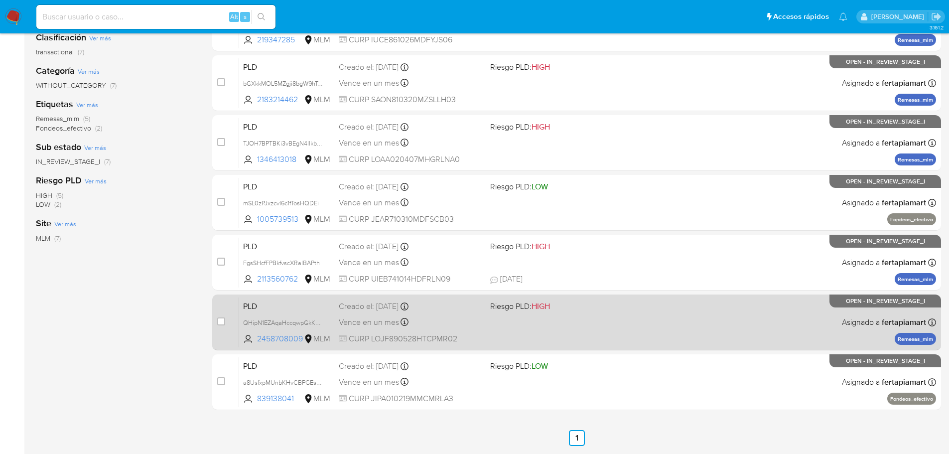
click at [279, 311] on span "PLD" at bounding box center [287, 305] width 88 height 13
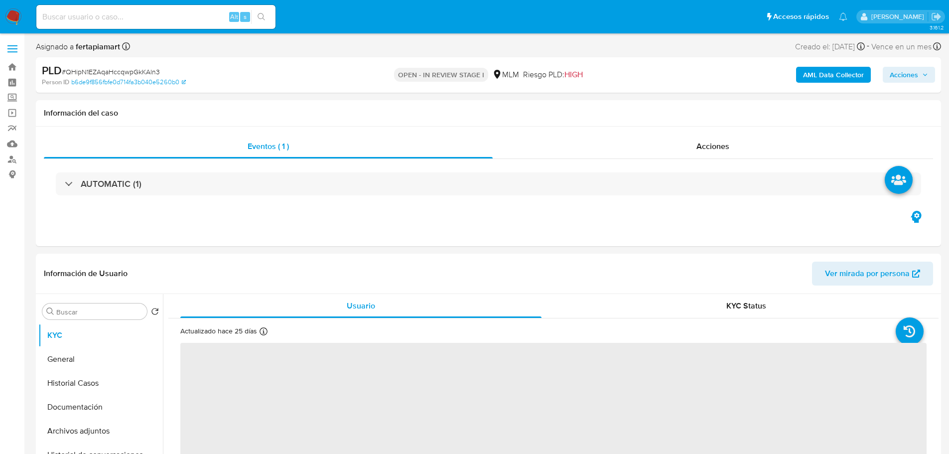
select select "10"
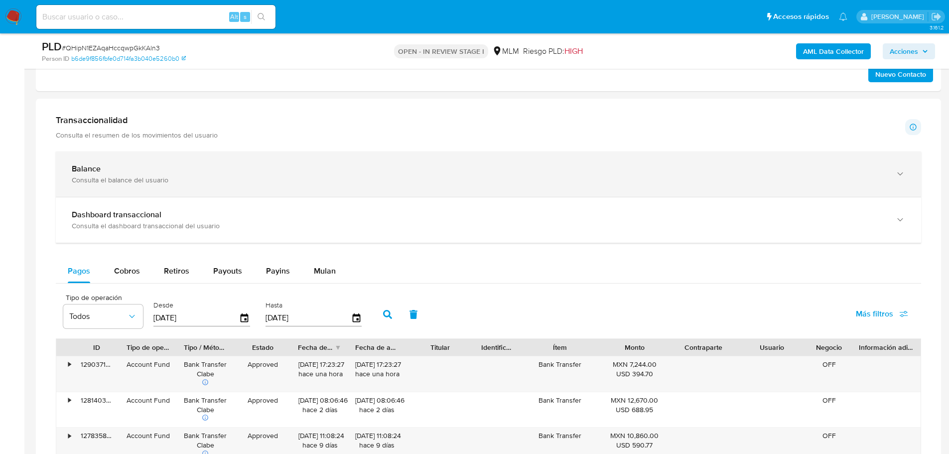
scroll to position [649, 0]
click at [219, 176] on div "Consulta el balance del usuario" at bounding box center [478, 179] width 813 height 9
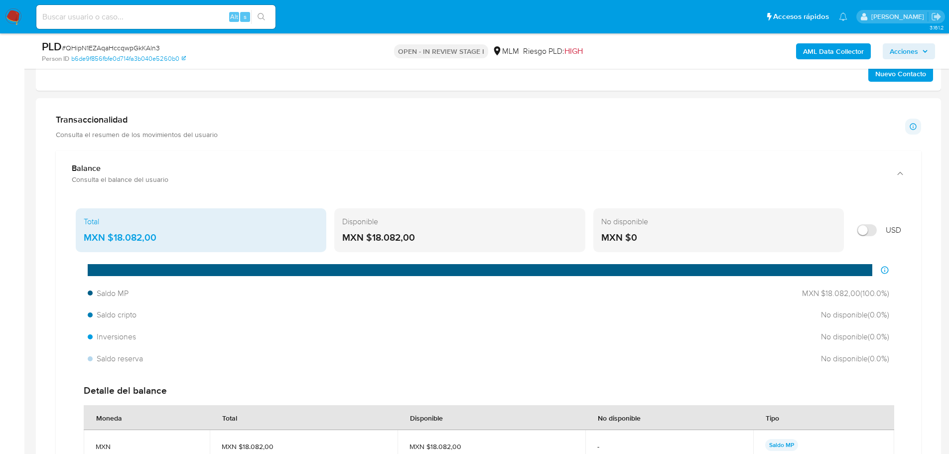
drag, startPoint x: 164, startPoint y: 236, endPoint x: 111, endPoint y: 236, distance: 52.8
click at [111, 236] on div "MXN $18.082,00" at bounding box center [201, 237] width 235 height 13
